Goal: Task Accomplishment & Management: Use online tool/utility

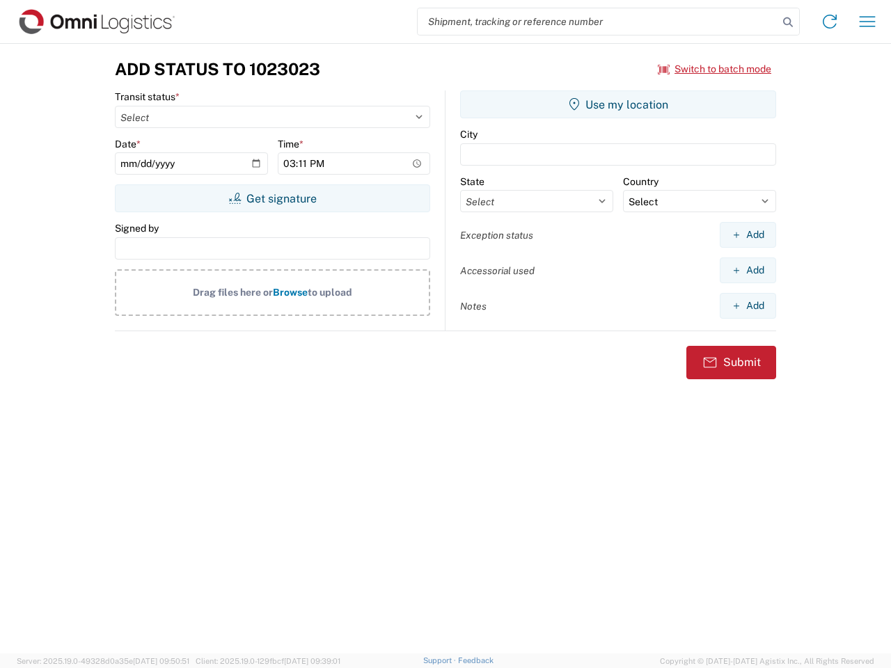
click at [598, 22] on input "search" at bounding box center [598, 21] width 361 height 26
click at [788, 22] on icon at bounding box center [787, 22] width 19 height 19
click at [830, 22] on icon at bounding box center [830, 21] width 22 height 22
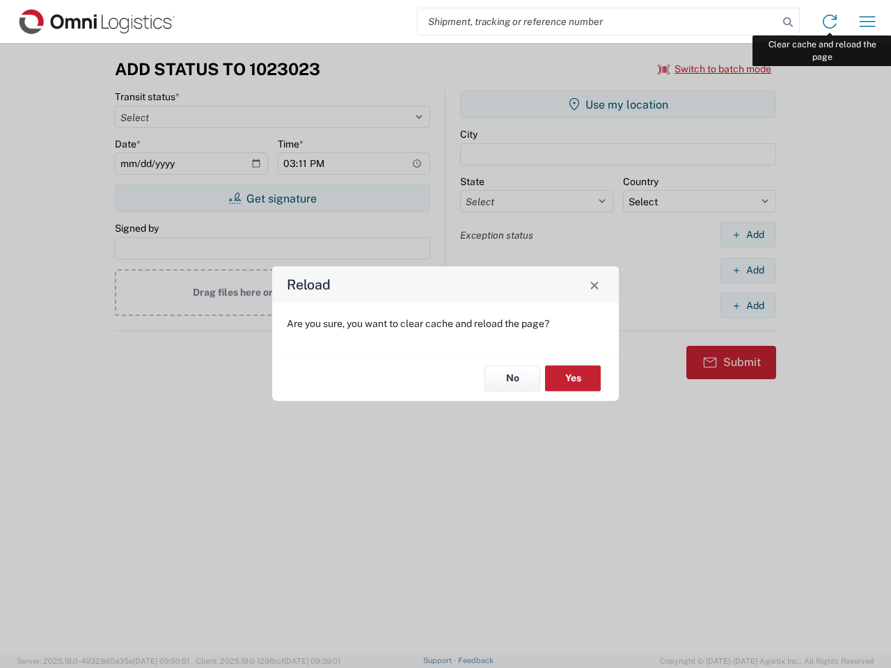
click at [867, 22] on div "Reload Are you sure, you want to clear cache and reload the page? No Yes" at bounding box center [445, 334] width 891 height 668
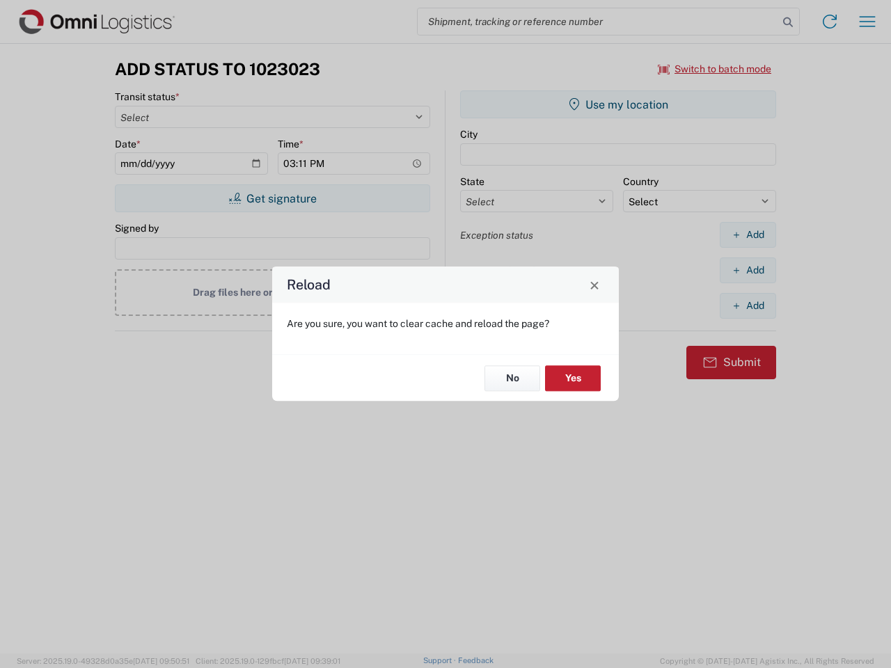
click at [715, 69] on div "Reload Are you sure, you want to clear cache and reload the page? No Yes" at bounding box center [445, 334] width 891 height 668
click at [272, 198] on div "Reload Are you sure, you want to clear cache and reload the page? No Yes" at bounding box center [445, 334] width 891 height 668
click at [618, 104] on div "Reload Are you sure, you want to clear cache and reload the page? No Yes" at bounding box center [445, 334] width 891 height 668
click at [748, 235] on div "Reload Are you sure, you want to clear cache and reload the page? No Yes" at bounding box center [445, 334] width 891 height 668
click at [748, 270] on div "Reload Are you sure, you want to clear cache and reload the page? No Yes" at bounding box center [445, 334] width 891 height 668
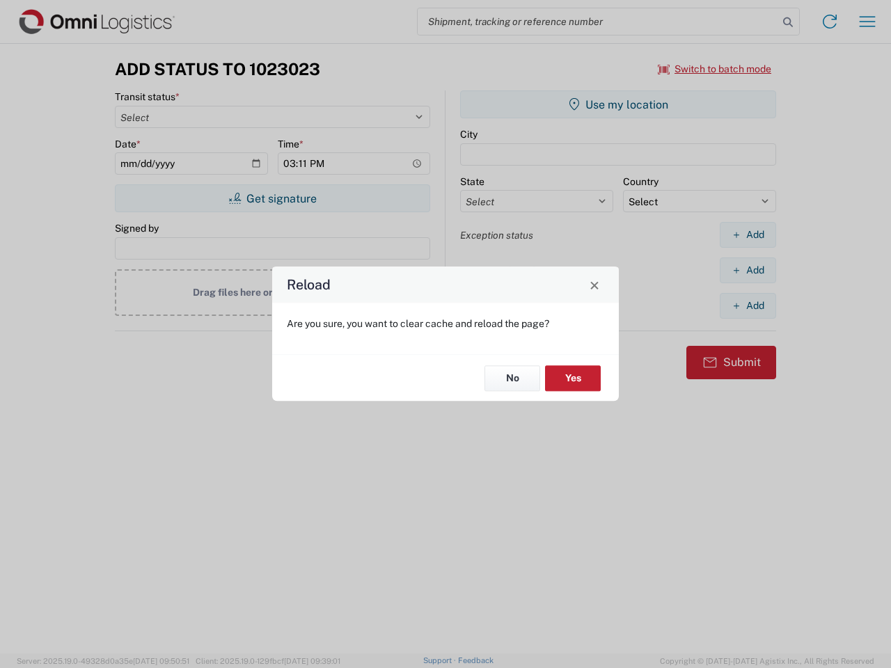
click at [748, 306] on div "Reload Are you sure, you want to clear cache and reload the page? No Yes" at bounding box center [445, 334] width 891 height 668
